Goal: Task Accomplishment & Management: Manage account settings

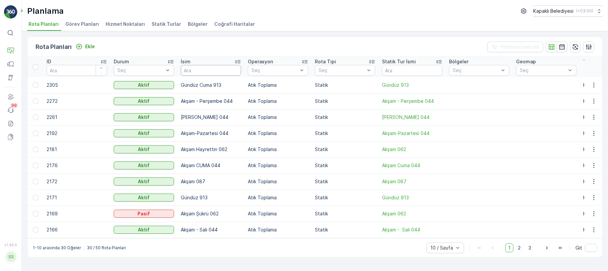
click at [190, 73] on input "text" at bounding box center [211, 70] width 60 height 11
type input "08"
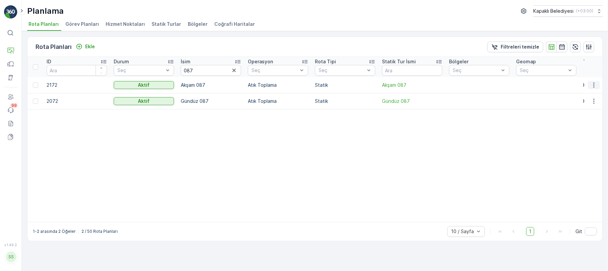
click at [595, 84] on icon "button" at bounding box center [594, 85] width 7 height 7
click at [587, 96] on span "Rota Planını Düzenle" at bounding box center [582, 95] width 46 height 7
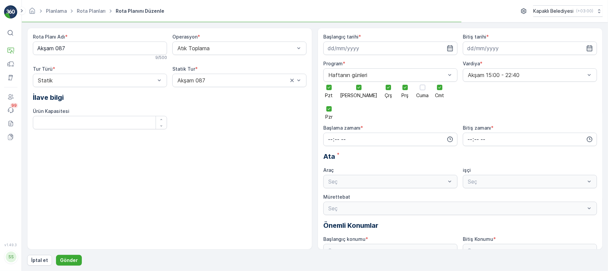
type input "25.06.2025"
type input "03.06.2027"
type input "14:11"
type input "22:40"
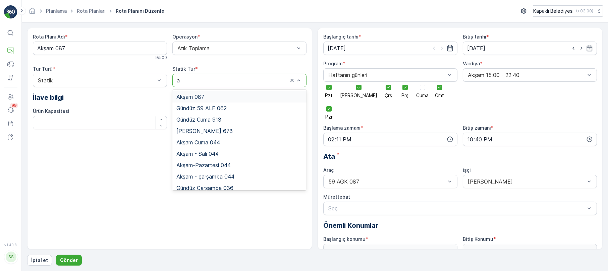
type input "ak"
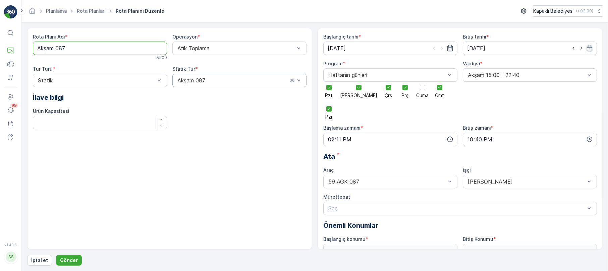
click at [67, 45] on Adı "Akşam 087" at bounding box center [100, 48] width 134 height 13
type Adı "AKŞAM 044"
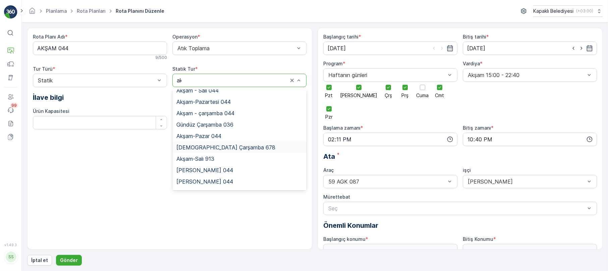
scroll to position [29, 0]
type input "akşam"
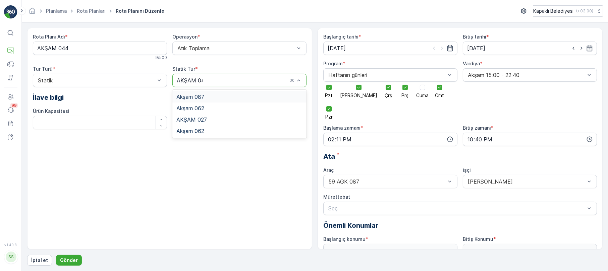
type input "AKŞAM 044"
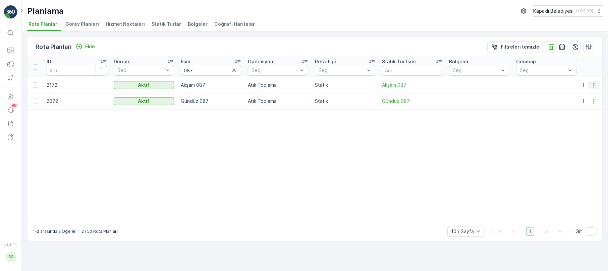
click at [595, 84] on icon "button" at bounding box center [594, 85] width 7 height 7
click at [586, 93] on span "Rota Planını Düzenle" at bounding box center [582, 95] width 46 height 7
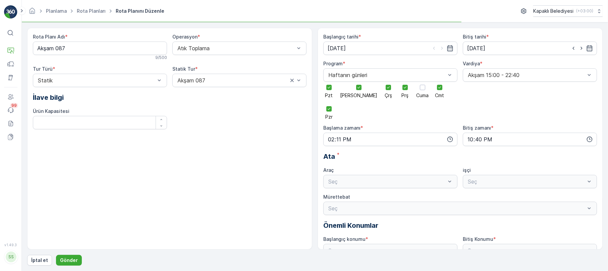
type input "25.06.2025"
type input "03.06.2027"
type input "14:11"
type input "22:40"
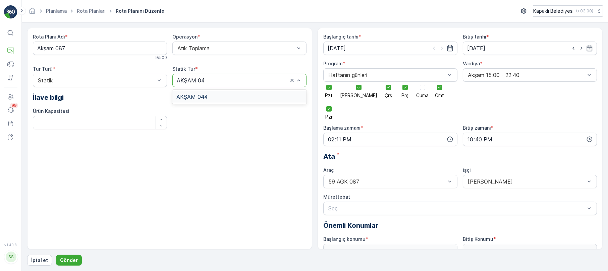
type input "AKŞAM 044"
click at [211, 99] on div "AKŞAM 044" at bounding box center [239, 97] width 126 height 6
click at [73, 46] on Adı "Akşam 087" at bounding box center [100, 48] width 134 height 13
type Adı "Akşam 044"
click at [347, 264] on span "59 AKZ 044" at bounding box center [342, 267] width 31 height 6
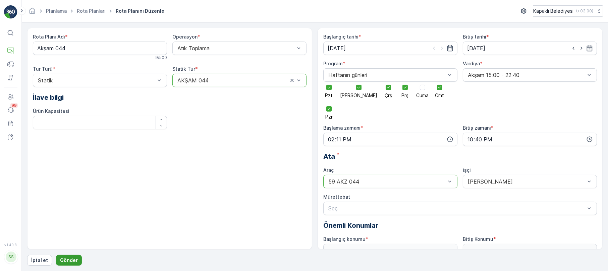
click at [67, 262] on p "Gönder" at bounding box center [69, 260] width 18 height 7
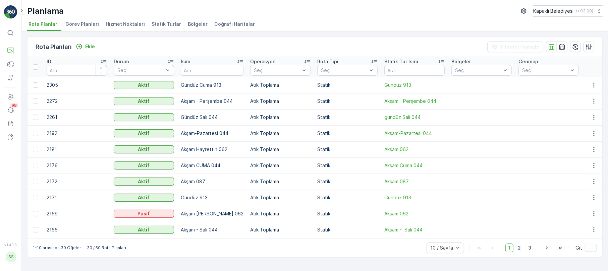
click at [158, 24] on span "Statik Turlar" at bounding box center [167, 24] width 30 height 7
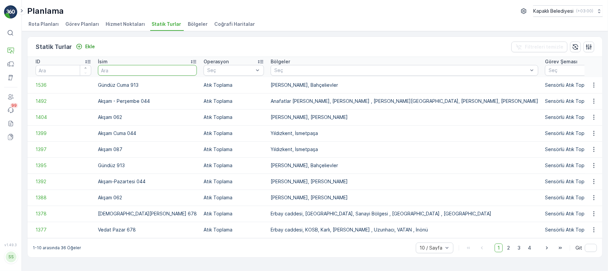
click at [109, 71] on input "text" at bounding box center [147, 70] width 99 height 11
type input "044"
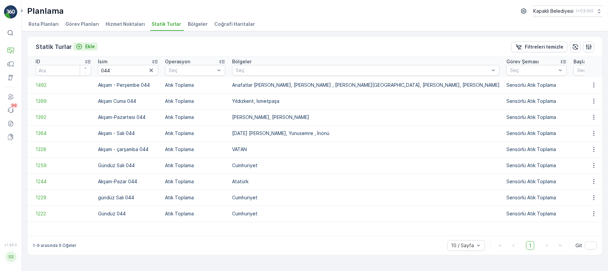
click at [92, 48] on p "Ekle" at bounding box center [90, 46] width 10 height 7
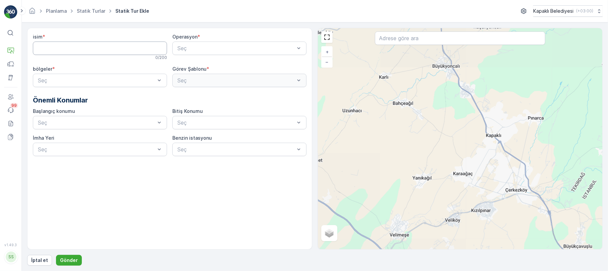
click at [50, 46] on input "isim" at bounding box center [100, 48] width 134 height 13
type input "AKŞAM 044"
click at [192, 65] on span "Atık Toplama" at bounding box center [192, 65] width 32 height 6
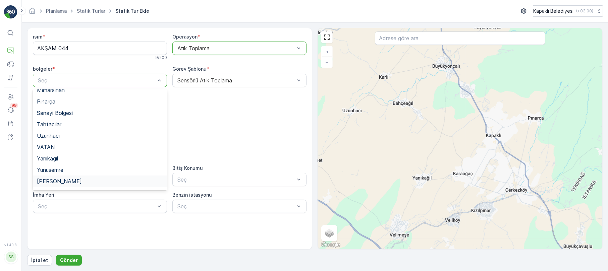
scroll to position [290, 0]
click at [55, 128] on span "Yıldızkent" at bounding box center [49, 126] width 24 height 6
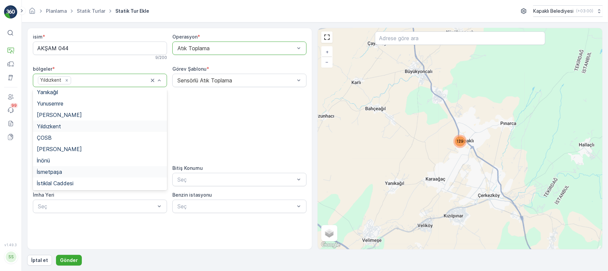
click at [48, 172] on span "İsmetpaşa" at bounding box center [49, 172] width 25 height 6
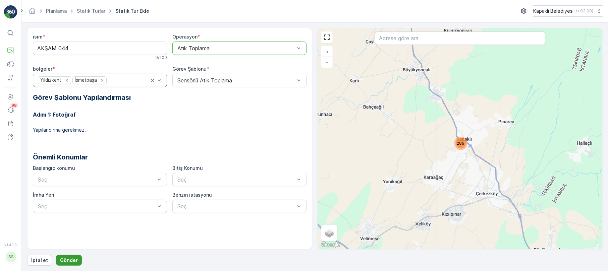
click at [70, 263] on p "Gönder" at bounding box center [69, 260] width 18 height 7
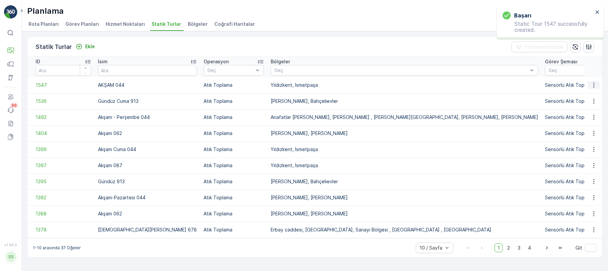
click at [595, 84] on icon "button" at bounding box center [593, 85] width 1 height 5
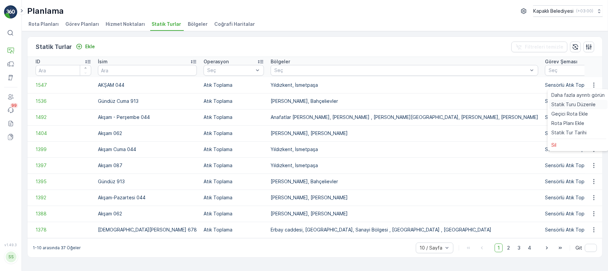
click at [574, 104] on span "Statik Turu Düzenle" at bounding box center [574, 104] width 44 height 7
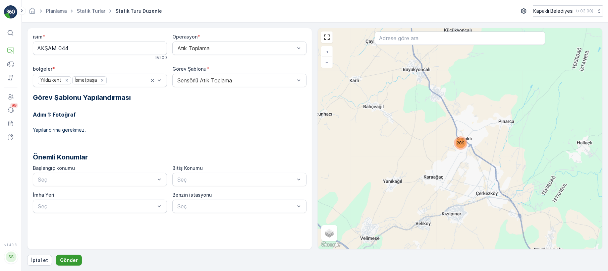
click at [70, 261] on p "Gönder" at bounding box center [69, 260] width 18 height 7
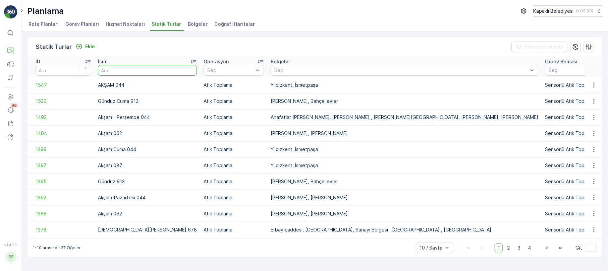
click at [101, 68] on input "text" at bounding box center [147, 70] width 99 height 11
type input "044"
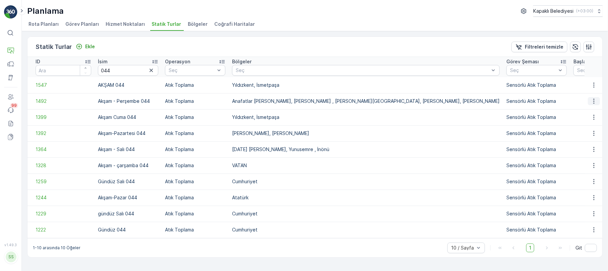
click at [596, 100] on icon "button" at bounding box center [594, 101] width 7 height 7
click at [588, 117] on span "Statik Turu Düzenle" at bounding box center [574, 120] width 44 height 7
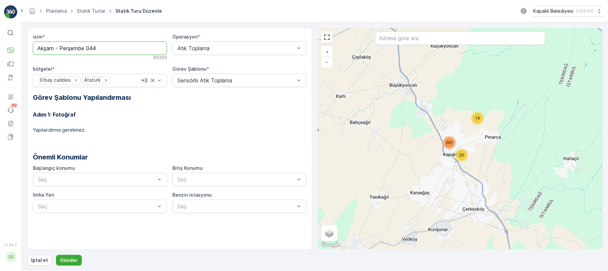
click at [104, 50] on input "Akşam - Perşembe 044" at bounding box center [100, 48] width 134 height 13
type input "Akşam - Perşembe 087"
click at [67, 258] on p "Gönder" at bounding box center [69, 260] width 18 height 7
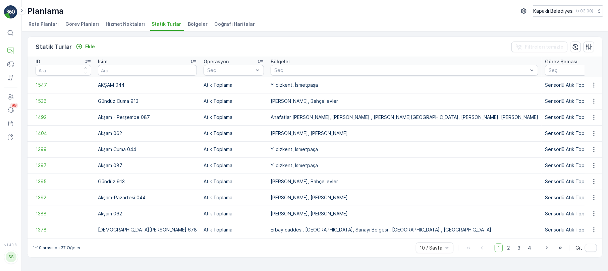
click at [39, 19] on div "Planlama Kapaklı Belediyesi ( +03:00 ) Rota Planları Görev Planları Hizmet Nokt…" at bounding box center [315, 15] width 586 height 31
click at [49, 22] on span "Rota Planları" at bounding box center [44, 24] width 30 height 7
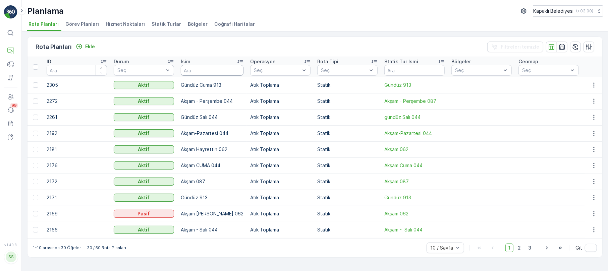
click at [202, 75] on input "text" at bounding box center [212, 70] width 63 height 11
type input "044"
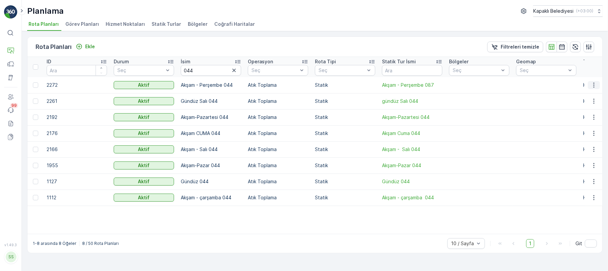
click at [597, 83] on icon "button" at bounding box center [594, 85] width 7 height 7
click at [583, 93] on span "Rota Planını Düzenle" at bounding box center [582, 95] width 46 height 7
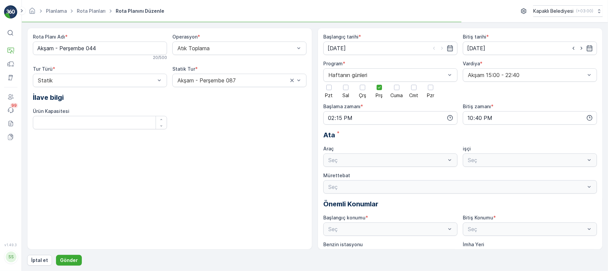
type input "24.07.2025"
type input "20.07.2027"
type input "14:15"
type input "22:40"
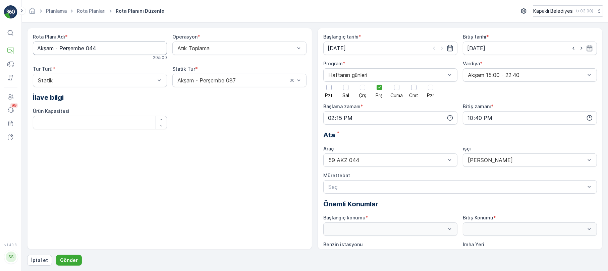
click at [105, 51] on Adı "Akşam - Perşembe 044" at bounding box center [100, 48] width 134 height 13
type Adı "Akşam - Perşembe 087"
click at [156, 76] on div at bounding box center [159, 80] width 7 height 13
click at [106, 97] on div "Statik" at bounding box center [100, 97] width 126 height 6
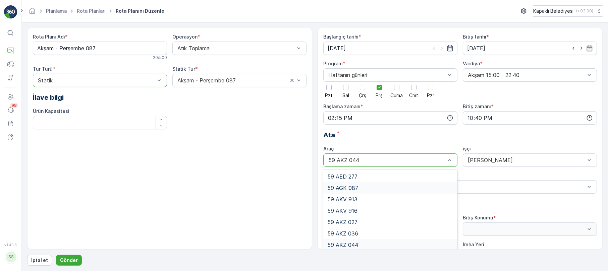
click at [349, 188] on span "59 AGK 087" at bounding box center [342, 188] width 31 height 6
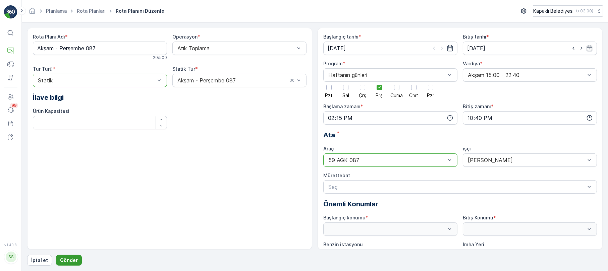
click at [65, 260] on p "Gönder" at bounding box center [69, 260] width 18 height 7
